Goal: Navigation & Orientation: Understand site structure

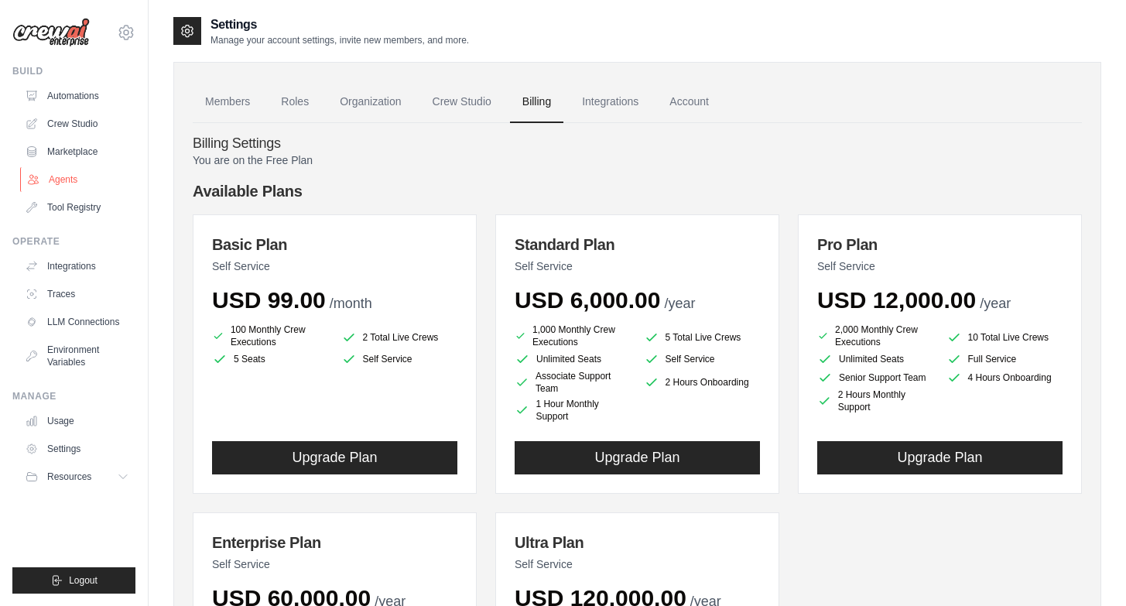
click at [57, 183] on link "Agents" at bounding box center [78, 179] width 117 height 25
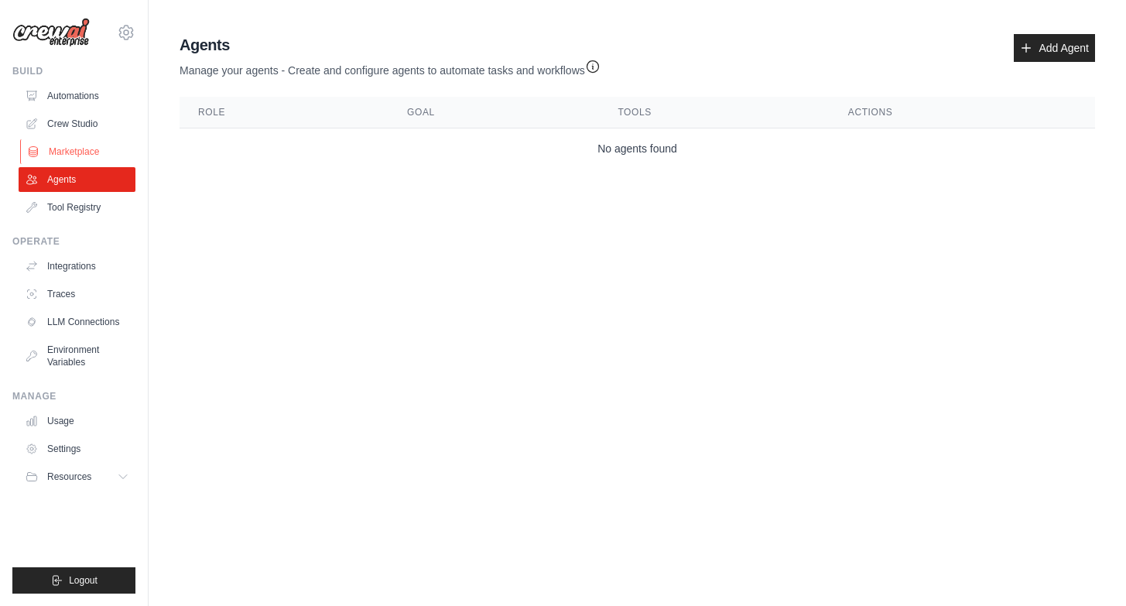
click at [56, 163] on link "Marketplace" at bounding box center [78, 151] width 117 height 25
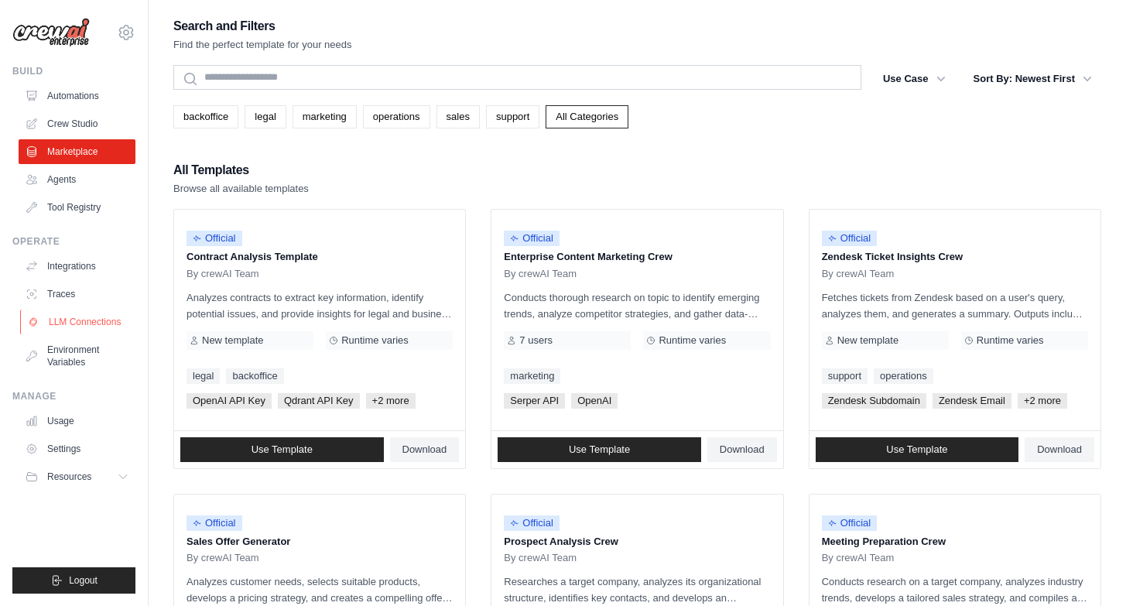
click at [50, 326] on link "LLM Connections" at bounding box center [78, 322] width 117 height 25
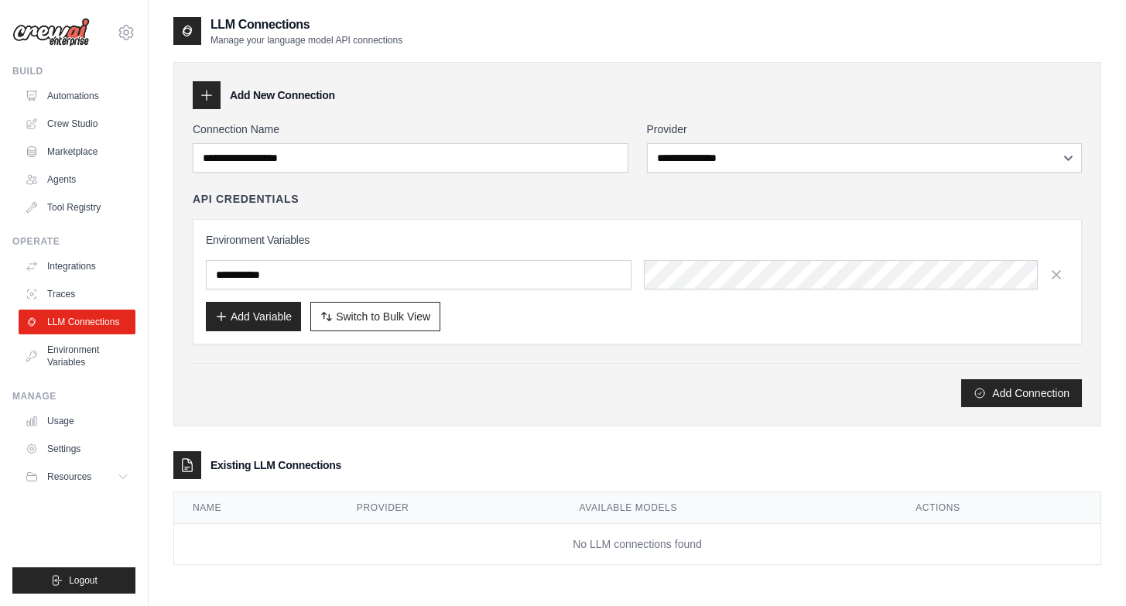
click at [731, 174] on div "**********" at bounding box center [637, 265] width 889 height 286
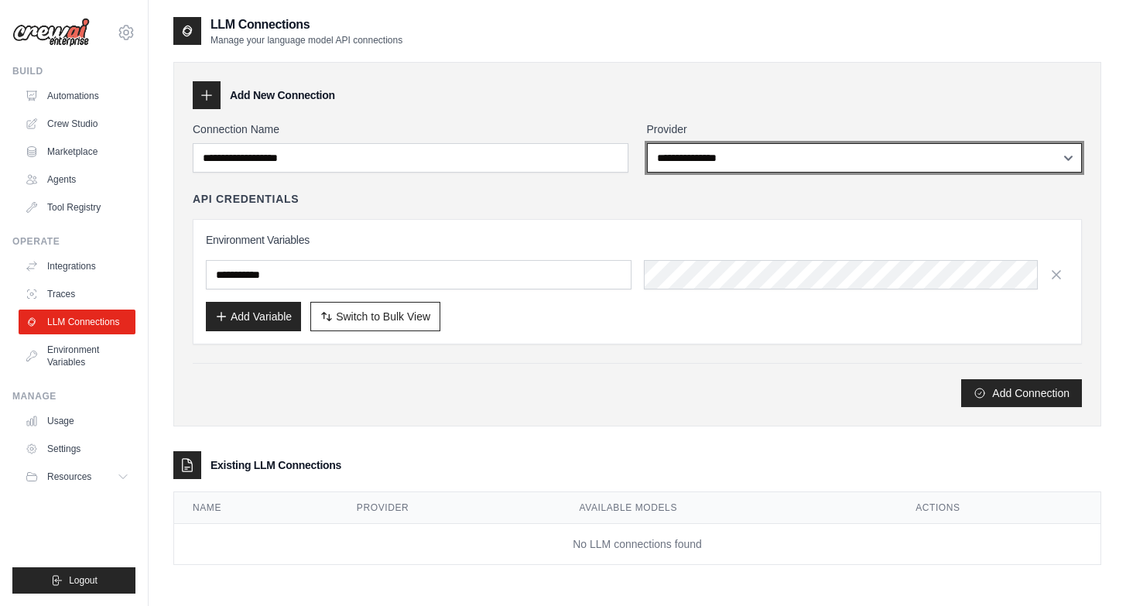
click at [731, 162] on select "**********" at bounding box center [865, 157] width 436 height 29
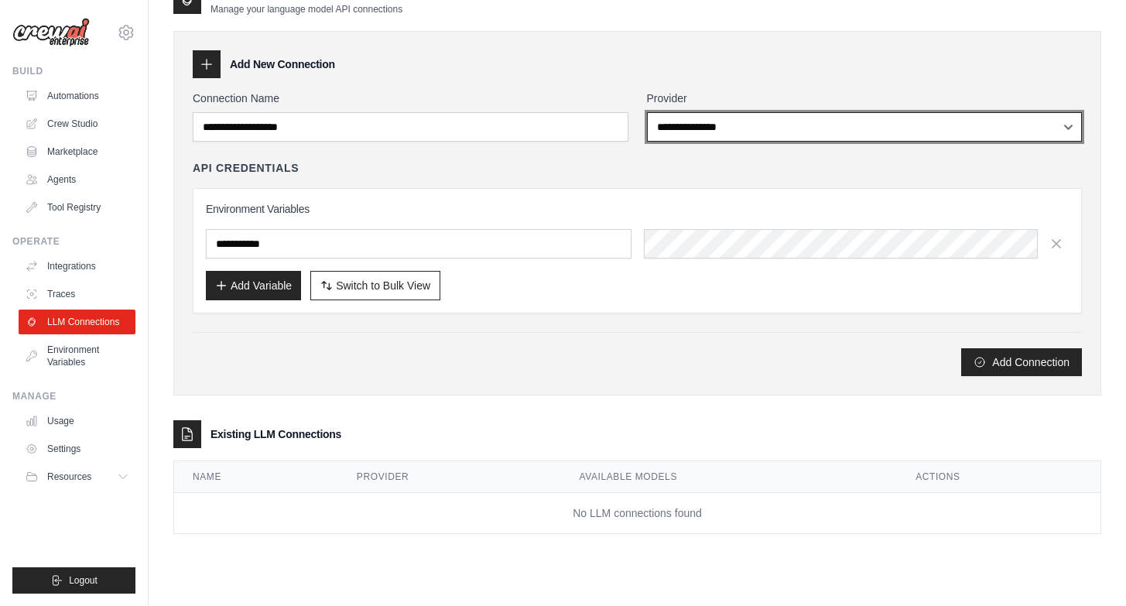
scroll to position [30, 0]
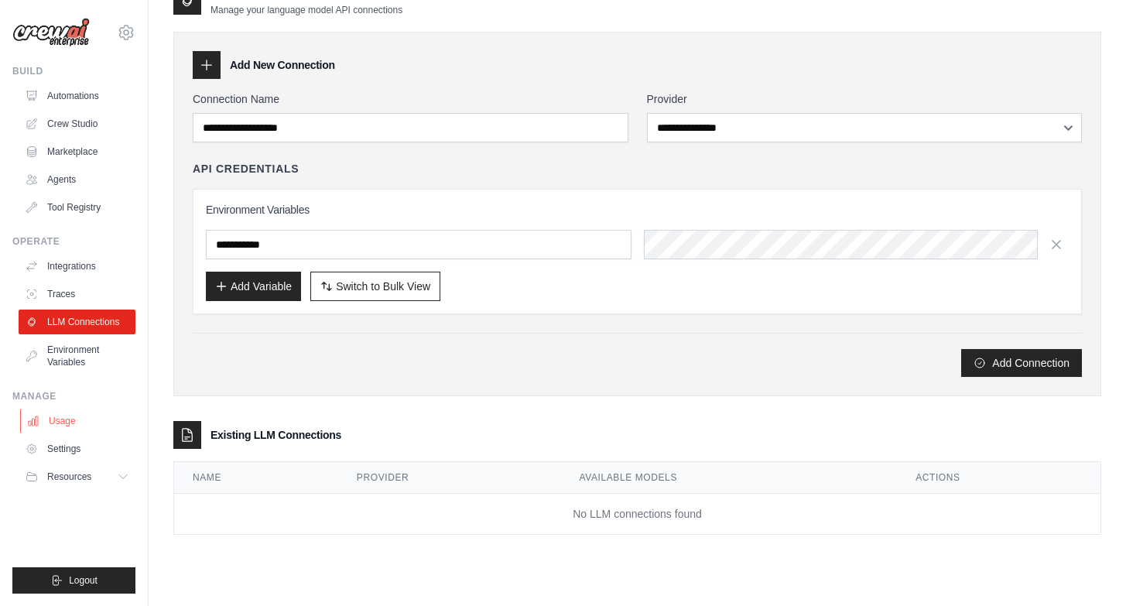
click at [60, 415] on link "Usage" at bounding box center [78, 421] width 117 height 25
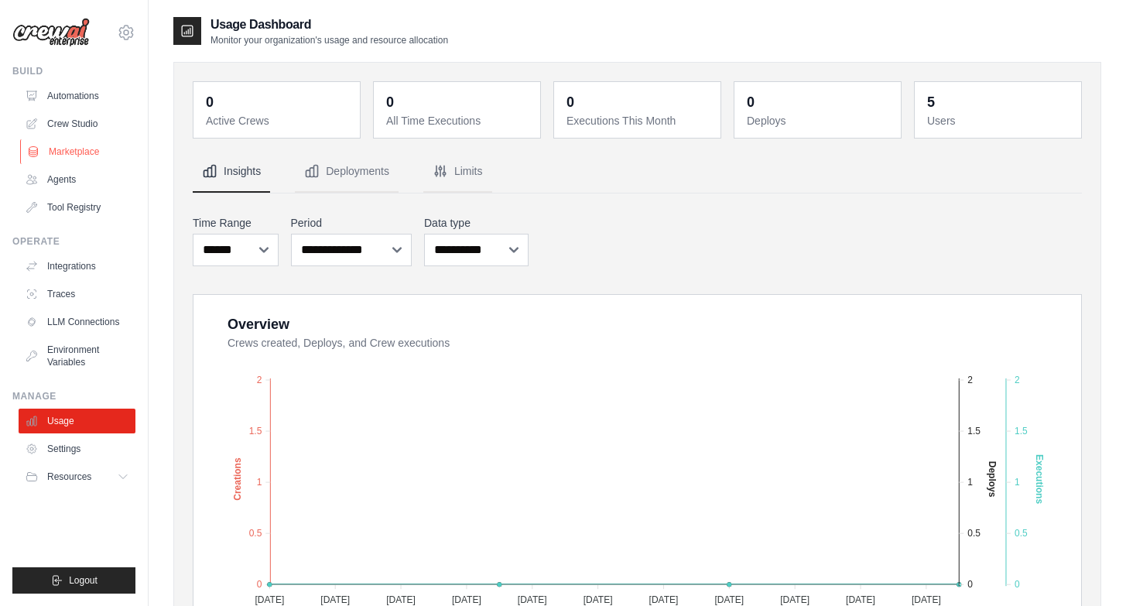
click at [96, 147] on link "Marketplace" at bounding box center [78, 151] width 117 height 25
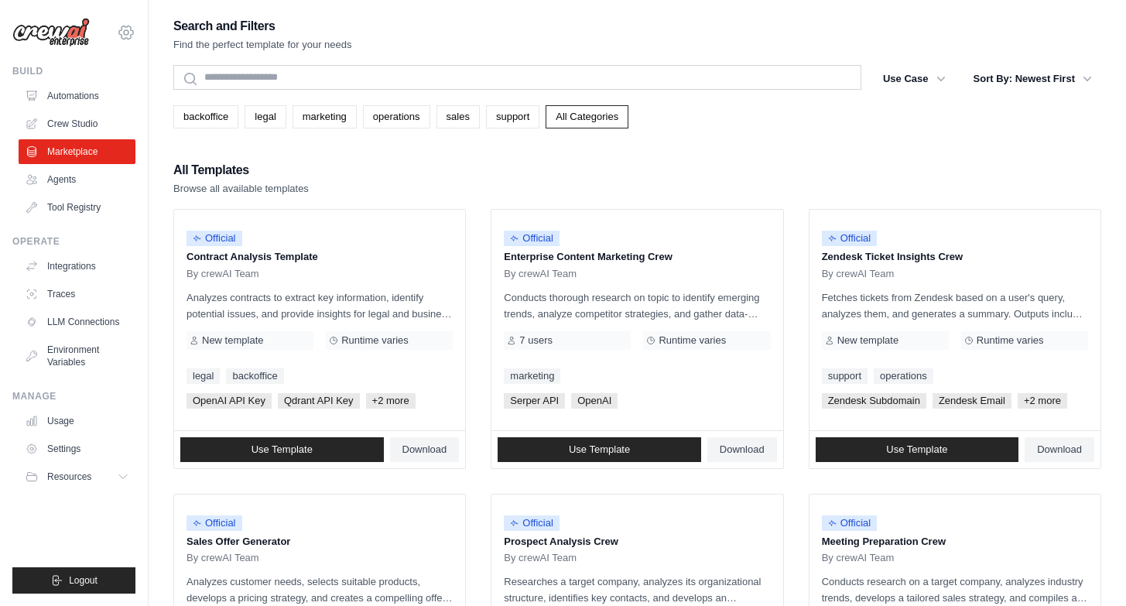
click at [132, 26] on icon at bounding box center [126, 32] width 19 height 19
click at [90, 207] on link "Tool Registry" at bounding box center [78, 207] width 117 height 25
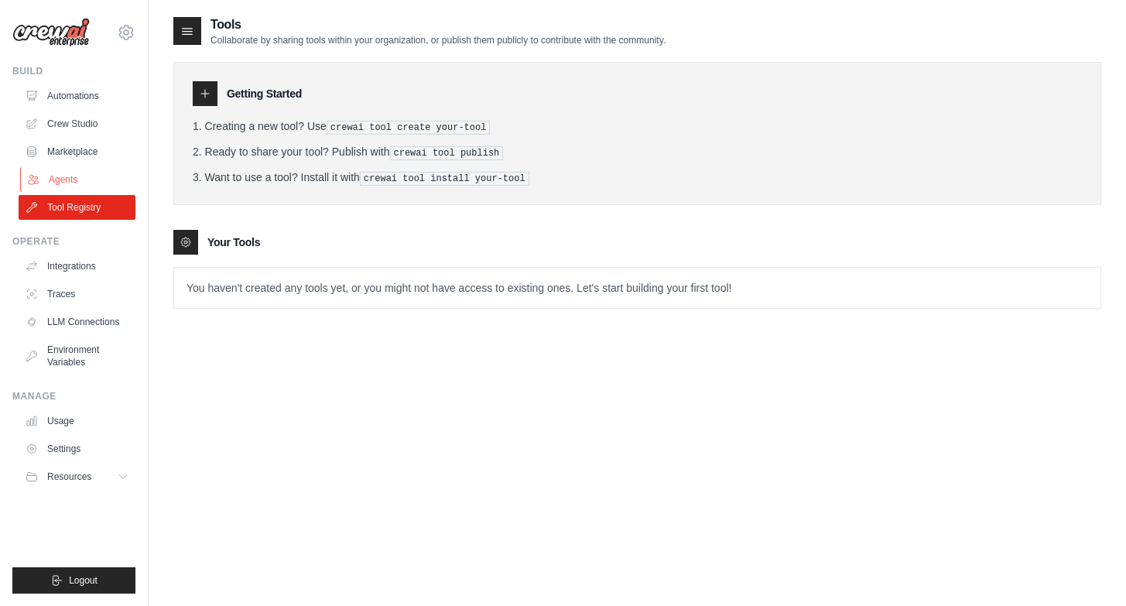
click at [85, 177] on link "Agents" at bounding box center [78, 179] width 117 height 25
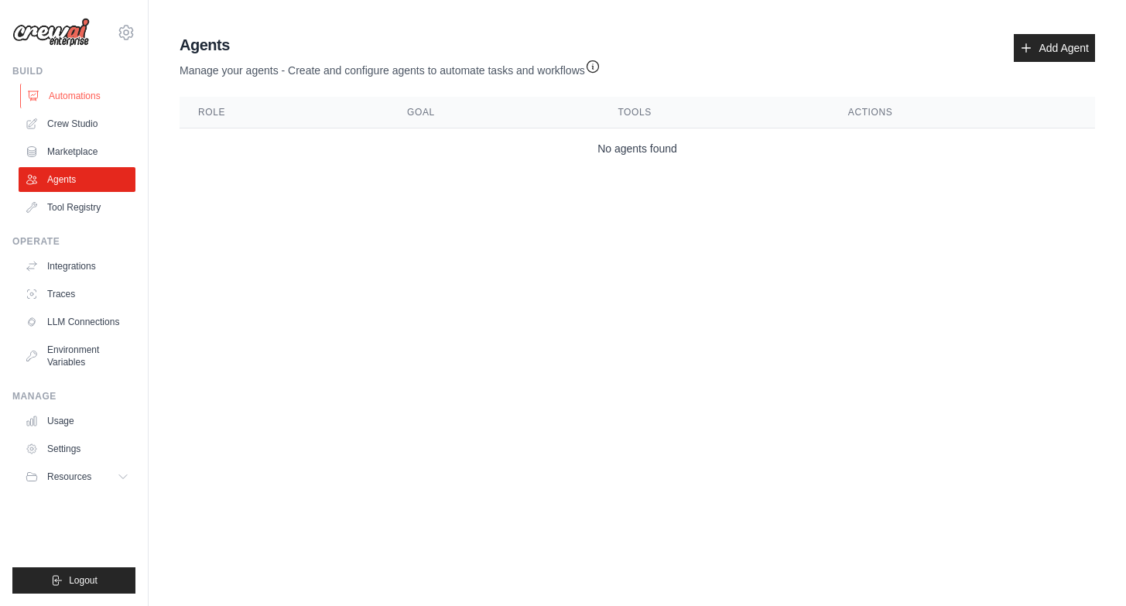
click at [91, 98] on link "Automations" at bounding box center [78, 96] width 117 height 25
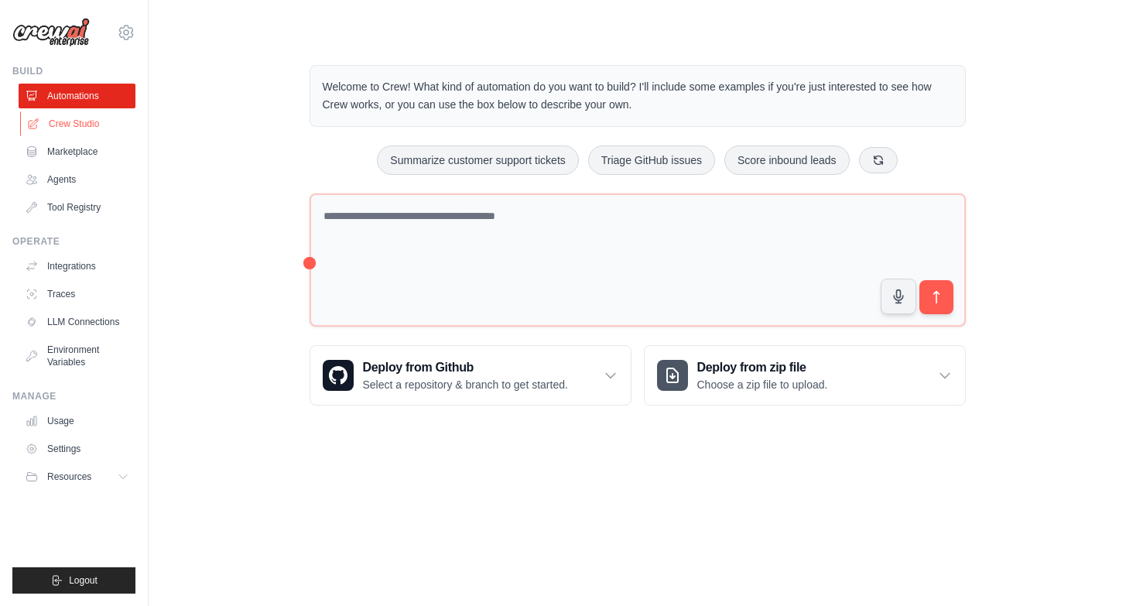
click at [95, 112] on link "Crew Studio" at bounding box center [78, 123] width 117 height 25
